Goal: Task Accomplishment & Management: Use online tool/utility

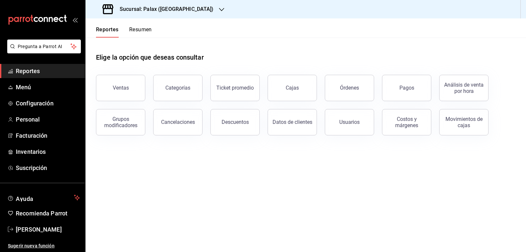
click at [23, 72] on span "Reportes" at bounding box center [48, 70] width 64 height 9
click at [113, 81] on button "Ventas" at bounding box center [120, 88] width 49 height 26
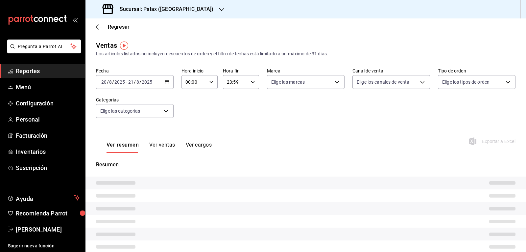
type input "23:00"
type input "07:00"
type input "PARROT,UBER_EATS,RAPPI,DIDI_FOOD,ONLINE"
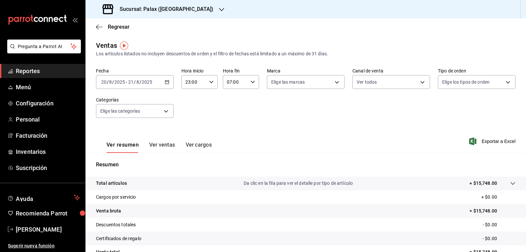
click at [165, 82] on icon "button" at bounding box center [167, 82] width 5 height 5
click at [125, 103] on span "Hoy" at bounding box center [127, 101] width 51 height 7
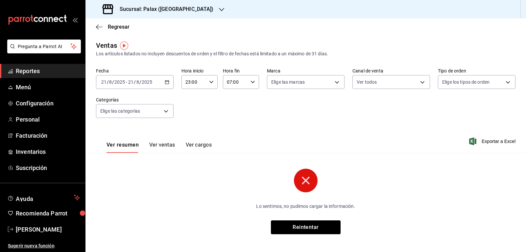
click at [209, 83] on icon "button" at bounding box center [211, 82] width 5 height 5
click at [306, 180] on div at bounding box center [263, 126] width 526 height 252
click at [209, 83] on icon "button" at bounding box center [211, 82] width 5 height 5
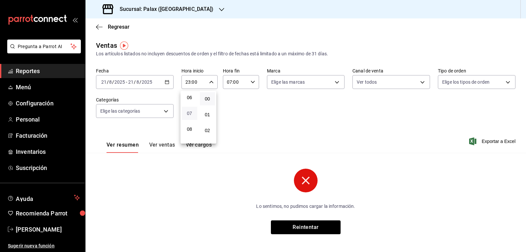
click at [192, 113] on span "07" at bounding box center [190, 112] width 8 height 5
type input "07:00"
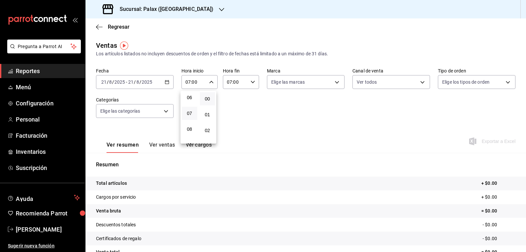
click at [252, 83] on div at bounding box center [263, 126] width 526 height 252
click at [251, 82] on icon "button" at bounding box center [253, 82] width 5 height 5
click at [229, 135] on span "23" at bounding box center [231, 135] width 8 height 5
type input "23:00"
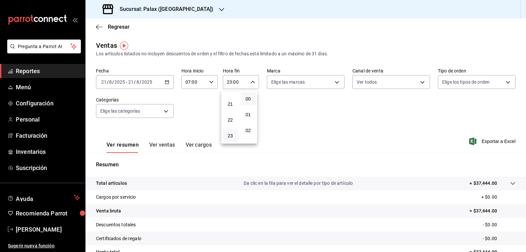
click at [248, 82] on div at bounding box center [263, 126] width 526 height 252
click at [213, 81] on div "07:00 Hora inicio" at bounding box center [199, 82] width 36 height 14
click at [191, 96] on span "07" at bounding box center [190, 98] width 8 height 5
click at [195, 7] on div at bounding box center [263, 126] width 526 height 252
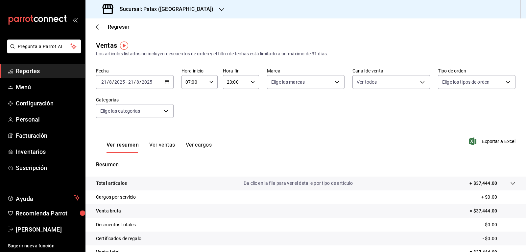
click at [219, 9] on icon "button" at bounding box center [221, 9] width 5 height 5
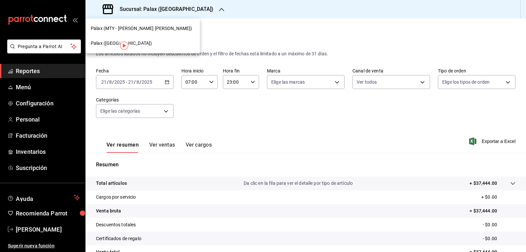
click at [142, 27] on span "Palax (MTY - [PERSON_NAME] [PERSON_NAME])" at bounding box center [141, 28] width 101 height 7
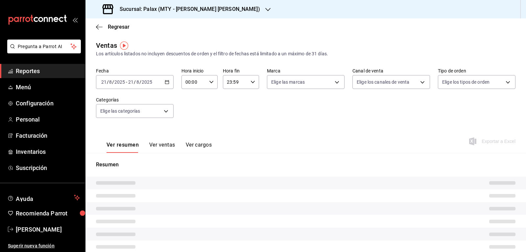
type input "07:00"
type input "23:00"
type input "PARROT,UBER_EATS,RAPPI,DIDI_FOOD,ONLINE"
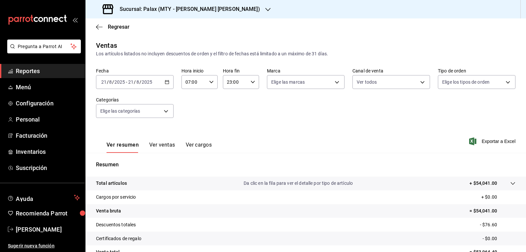
scroll to position [63, 0]
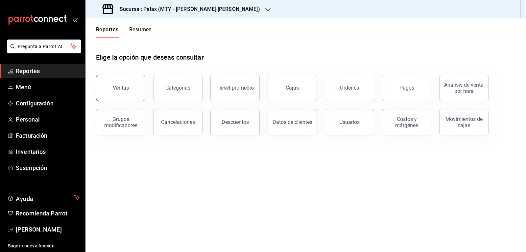
click at [131, 91] on button "Ventas" at bounding box center [120, 88] width 49 height 26
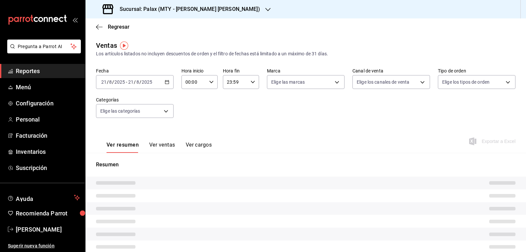
type input "07:00"
type input "23:00"
type input "PARROT,UBER_EATS,RAPPI,DIDI_FOOD,ONLINE"
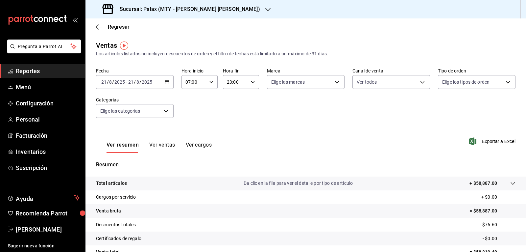
click at [265, 8] on icon "button" at bounding box center [267, 9] width 5 height 5
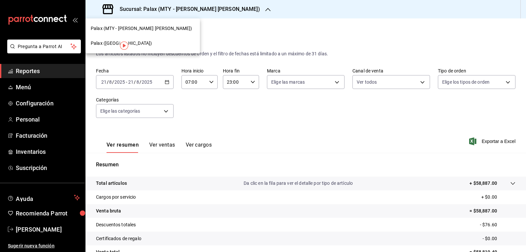
click at [106, 43] on span "Palax ([GEOGRAPHIC_DATA])" at bounding box center [121, 43] width 61 height 7
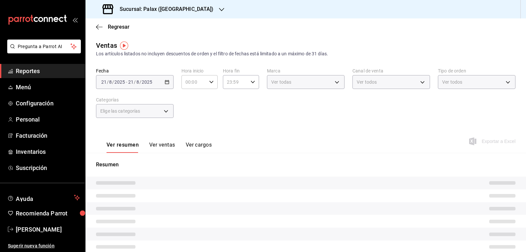
click at [252, 83] on icon "button" at bounding box center [253, 82] width 5 height 5
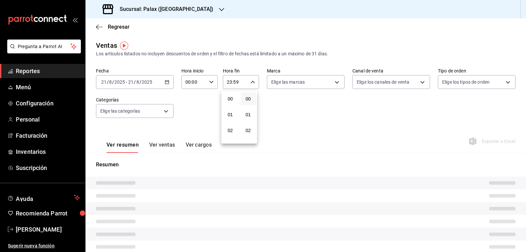
type input "07:00"
type input "23:00"
click at [252, 83] on div at bounding box center [263, 126] width 526 height 252
type input "PARROT,UBER_EATS,RAPPI,DIDI_FOOD,ONLINE"
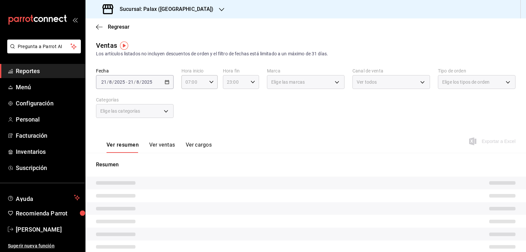
click at [252, 83] on div at bounding box center [263, 126] width 526 height 252
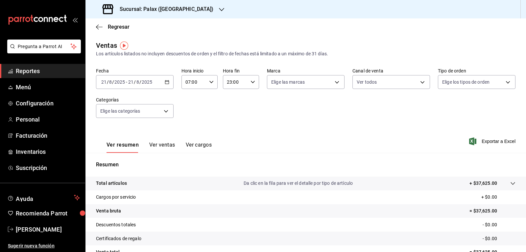
click at [251, 83] on \(Stroke\) "button" at bounding box center [253, 82] width 4 height 2
click at [230, 106] on span "15" at bounding box center [231, 107] width 8 height 5
type input "15:00"
click at [333, 85] on div at bounding box center [263, 126] width 526 height 252
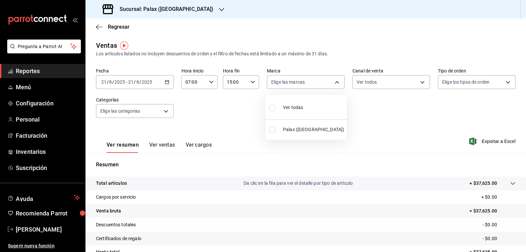
click at [333, 85] on body "Pregunta a Parrot AI Reportes Menú Configuración Personal Facturación Inventari…" at bounding box center [263, 126] width 526 height 252
click at [272, 109] on input "checkbox" at bounding box center [272, 108] width 6 height 6
checkbox input "true"
type input "8510d572-c45f-4696-9a08-afbf2d111022"
checkbox input "true"
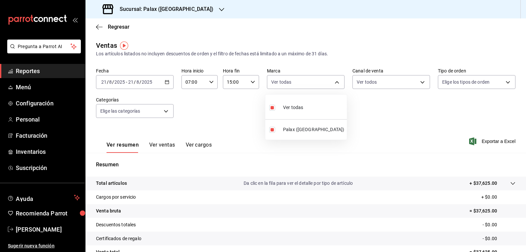
click at [418, 83] on div at bounding box center [263, 126] width 526 height 252
click at [418, 83] on body "Pregunta a Parrot AI Reportes Menú Configuración Personal Facturación Inventari…" at bounding box center [263, 126] width 526 height 252
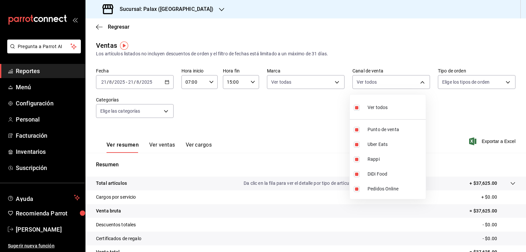
click at [502, 80] on div at bounding box center [263, 126] width 526 height 252
click at [504, 80] on body "Pregunta a Parrot AI Reportes Menú Configuración Personal Facturación Inventari…" at bounding box center [263, 126] width 526 height 252
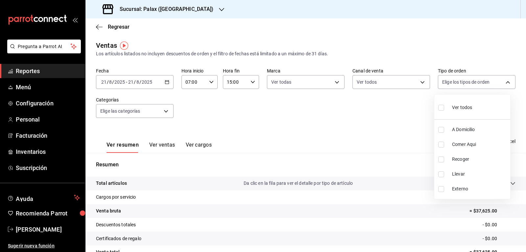
drag, startPoint x: 439, startPoint y: 107, endPoint x: 425, endPoint y: 116, distance: 17.1
click at [440, 107] on input "checkbox" at bounding box center [441, 108] width 6 height 6
checkbox input "true"
type input "6d325fbd-53e7-4f6b-8d89-6356796c0e8d,b8c2ff7f-0c1f-4fef-80cf-bc155c6bbc3b,a732b…"
checkbox input "true"
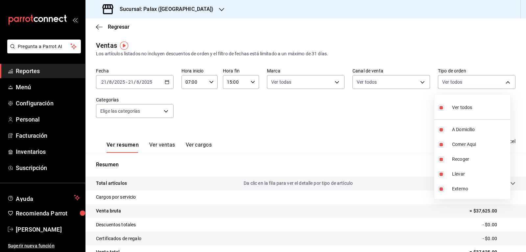
checkbox input "true"
click at [165, 110] on div at bounding box center [263, 126] width 526 height 252
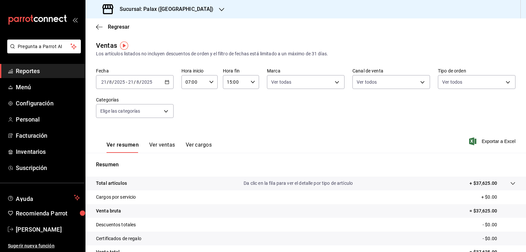
click at [165, 110] on body "Pregunta a Parrot AI Reportes Menú Configuración Personal Facturación Inventari…" at bounding box center [263, 126] width 526 height 252
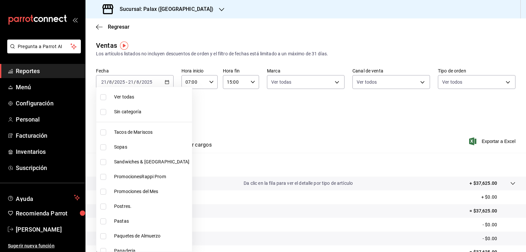
click at [103, 207] on input "checkbox" at bounding box center [103, 206] width 6 height 6
checkbox input "true"
type input "5f074bd3-619d-4e10-94fa-620713841d38"
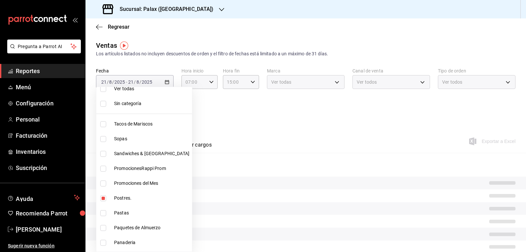
scroll to position [33, 0]
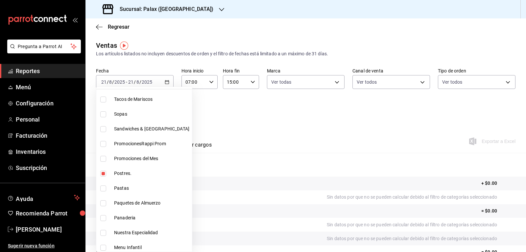
click at [104, 217] on input "checkbox" at bounding box center [103, 218] width 6 height 6
checkbox input "true"
type input "5f074bd3-619d-4e10-94fa-620713841d38,90d14028-a2c9-4fb8-b762-41d9ea373592"
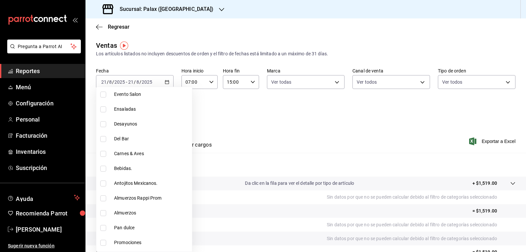
scroll to position [263, 0]
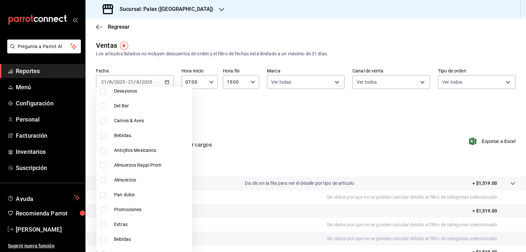
click at [102, 195] on input "checkbox" at bounding box center [103, 195] width 6 height 6
checkbox input "true"
type input "5f074bd3-619d-4e10-94fa-620713841d38,90d14028-a2c9-4fb8-b762-41d9ea373592,a0032…"
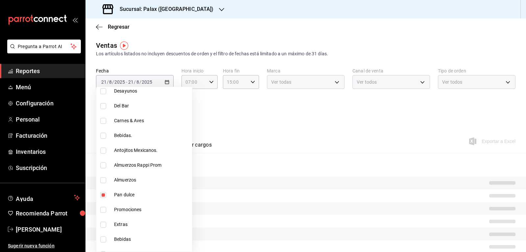
scroll to position [296, 0]
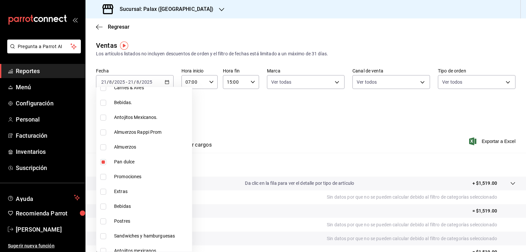
click at [102, 222] on input "checkbox" at bounding box center [103, 221] width 6 height 6
checkbox input "true"
type input "5f074bd3-619d-4e10-94fa-620713841d38,90d14028-a2c9-4fb8-b762-41d9ea373592,a0032…"
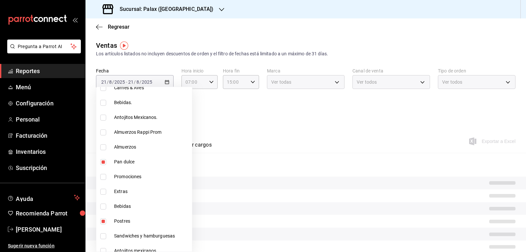
click at [265, 124] on div at bounding box center [263, 126] width 526 height 252
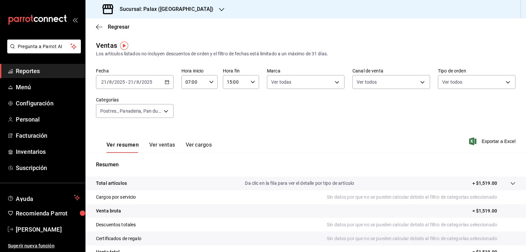
click at [161, 144] on button "Ver ventas" at bounding box center [162, 146] width 26 height 11
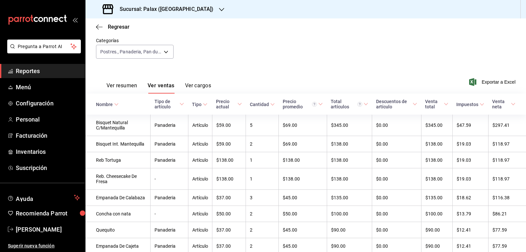
scroll to position [66, 0]
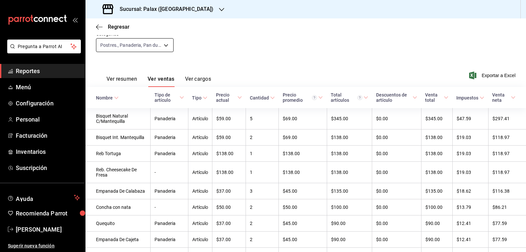
click at [162, 45] on body "Pregunta a Parrot AI Reportes Menú Configuración Personal Facturación Inventari…" at bounding box center [263, 126] width 526 height 252
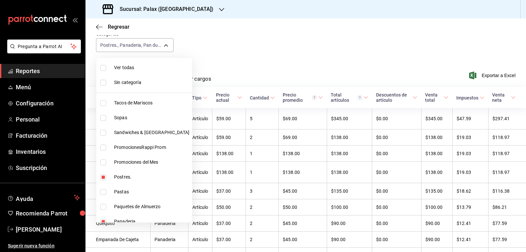
click at [104, 176] on input "checkbox" at bounding box center [103, 177] width 6 height 6
checkbox input "false"
type input "90d14028-a2c9-4fb8-b762-41d9ea373592,a0032ace-f936-4bce-ae72-52a9a3fd0e48,4f2f0…"
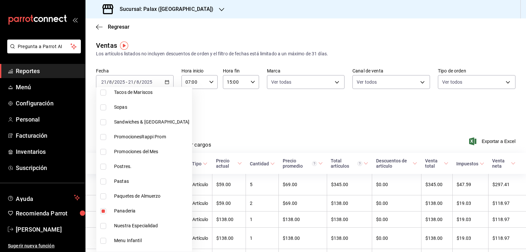
scroll to position [66, 0]
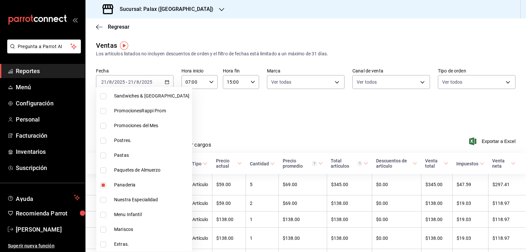
click at [102, 185] on input "checkbox" at bounding box center [103, 185] width 6 height 6
checkbox input "false"
type input "a0032ace-f936-4bce-ae72-52a9a3fd0e48,4f2f0c23-db3d-4db8-ae30-dd709ccfaad2"
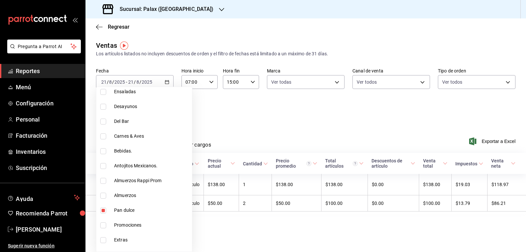
scroll to position [263, 0]
click at [104, 194] on input "checkbox" at bounding box center [103, 195] width 6 height 6
checkbox input "false"
type input "4f2f0c23-db3d-4db8-ae30-dd709ccfaad2"
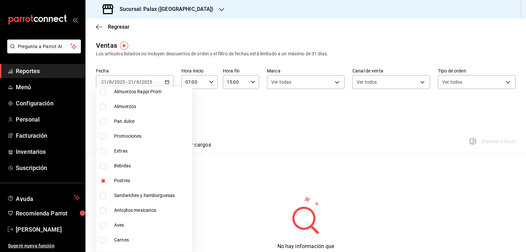
scroll to position [362, 0]
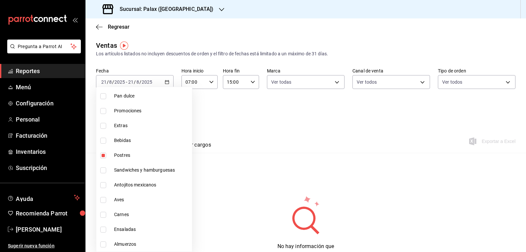
click at [103, 155] on input "checkbox" at bounding box center [103, 155] width 6 height 6
checkbox input "false"
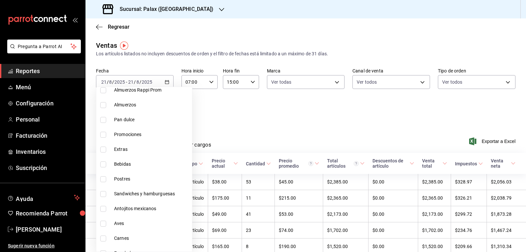
scroll to position [230, 0]
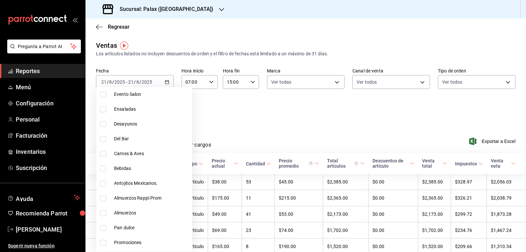
drag, startPoint x: 105, startPoint y: 183, endPoint x: 229, endPoint y: 132, distance: 134.3
click at [104, 183] on input "checkbox" at bounding box center [103, 183] width 6 height 6
checkbox input "true"
type input "835bae4d-00d1-4292-acff-d249e8f21cd4"
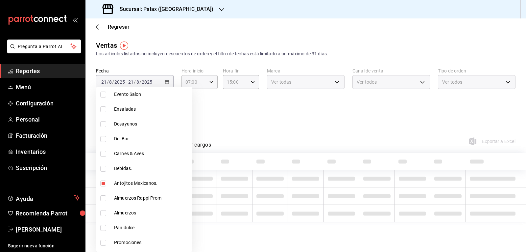
click at [231, 128] on div at bounding box center [263, 126] width 526 height 252
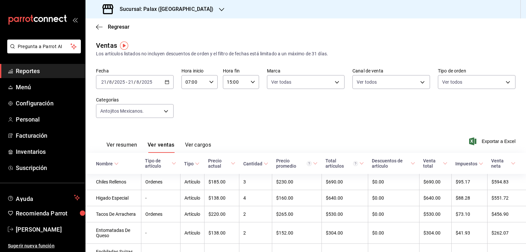
click at [159, 149] on button "Ver ventas" at bounding box center [161, 146] width 27 height 11
click at [165, 111] on body "Pregunta a Parrot AI Reportes Menú Configuración Personal Facturación Inventari…" at bounding box center [263, 126] width 526 height 252
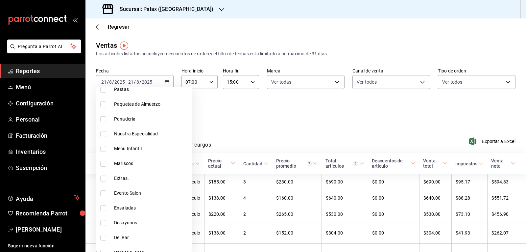
scroll to position [164, 0]
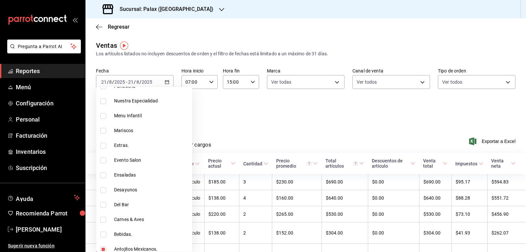
click at [103, 203] on input "checkbox" at bounding box center [103, 205] width 6 height 6
checkbox input "true"
type input "835bae4d-00d1-4292-acff-d249e8f21cd4,e5fa14e2-c7bb-4afd-b0cf-6d1a2447c4a1"
click at [104, 233] on input "checkbox" at bounding box center [103, 234] width 6 height 6
checkbox input "true"
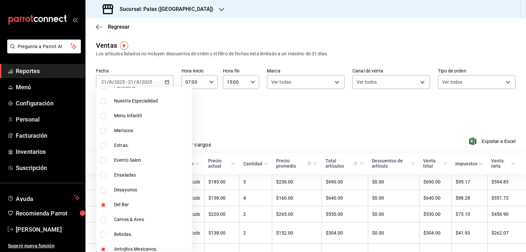
type input "835bae4d-00d1-4292-acff-d249e8f21cd4,e5fa14e2-c7bb-4afd-b0cf-6d1a2447c4a1,4b821…"
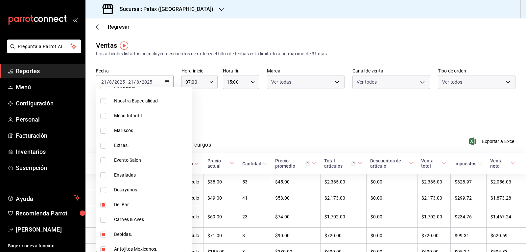
scroll to position [197, 0]
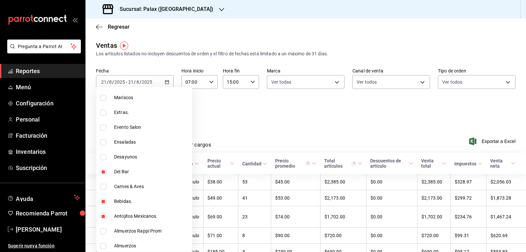
click at [104, 215] on input "checkbox" at bounding box center [103, 216] width 6 height 6
checkbox input "false"
type input "e5fa14e2-c7bb-4afd-b0cf-6d1a2447c4a1,4b82141e-e12f-4992-9202-ab169af21a46"
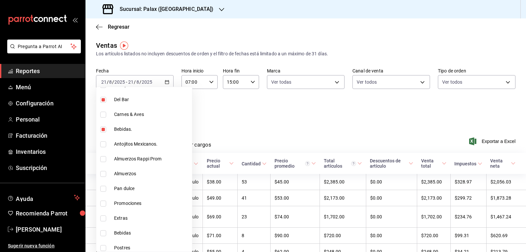
scroll to position [296, 0]
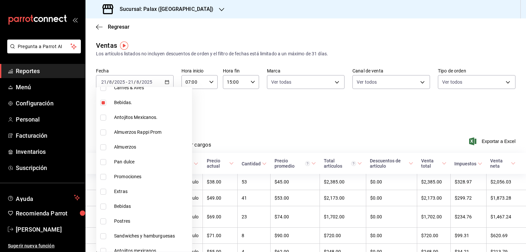
click at [102, 206] on input "checkbox" at bounding box center [103, 206] width 6 height 6
checkbox input "true"
type input "e5fa14e2-c7bb-4afd-b0cf-6d1a2447c4a1,4b82141e-e12f-4992-9202-ab169af21a46,298ad…"
click at [220, 116] on div at bounding box center [263, 126] width 526 height 252
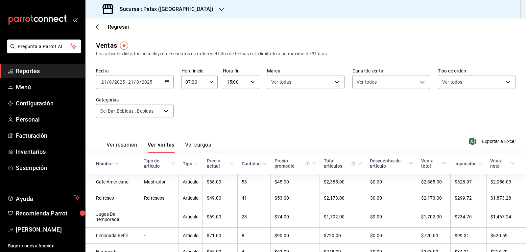
click at [165, 146] on button "Ver ventas" at bounding box center [161, 146] width 27 height 11
